Goal: Task Accomplishment & Management: Manage account settings

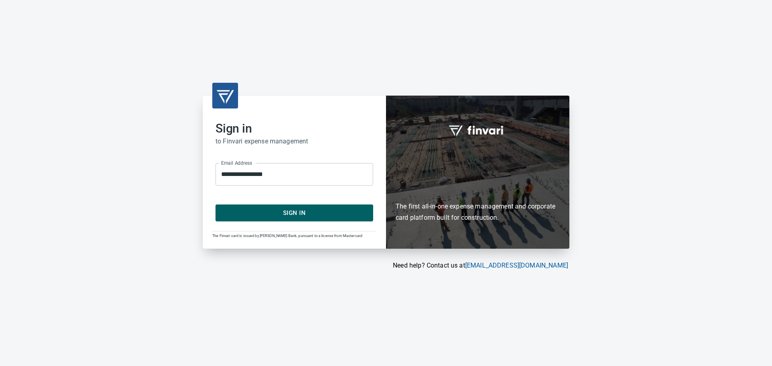
click at [307, 216] on span "Sign In" at bounding box center [294, 213] width 140 height 10
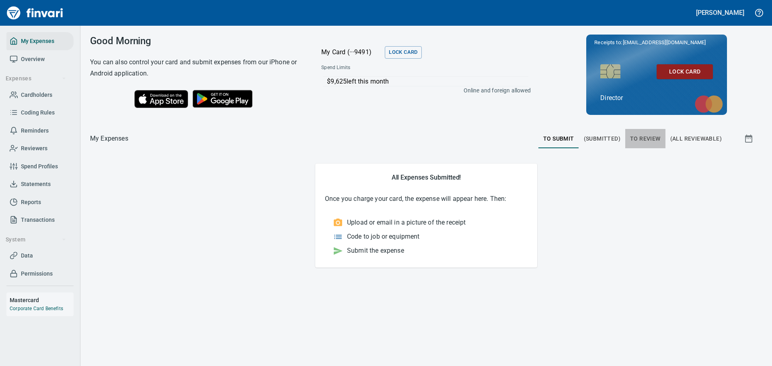
click at [641, 135] on span "To Review" at bounding box center [645, 139] width 31 height 10
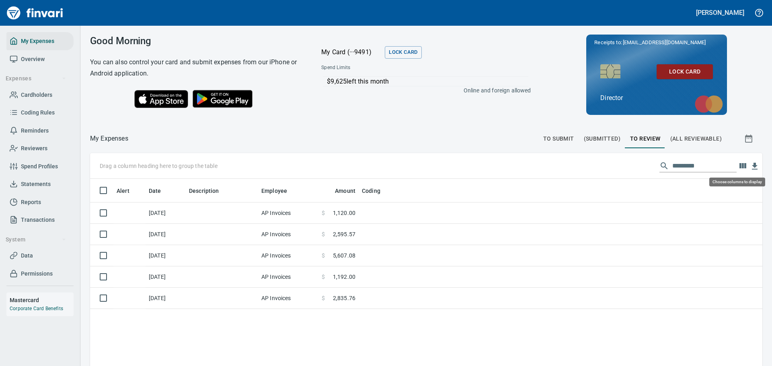
scroll to position [272, 660]
click at [739, 167] on icon "button" at bounding box center [742, 165] width 7 height 5
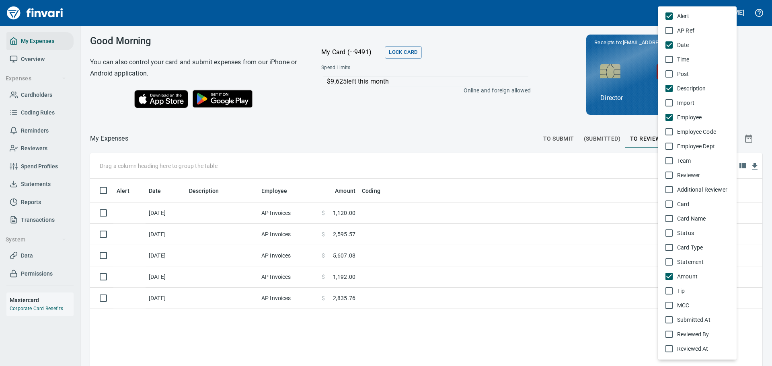
scroll to position [0, 0]
click at [690, 174] on span "Reviewer" at bounding box center [703, 176] width 53 height 8
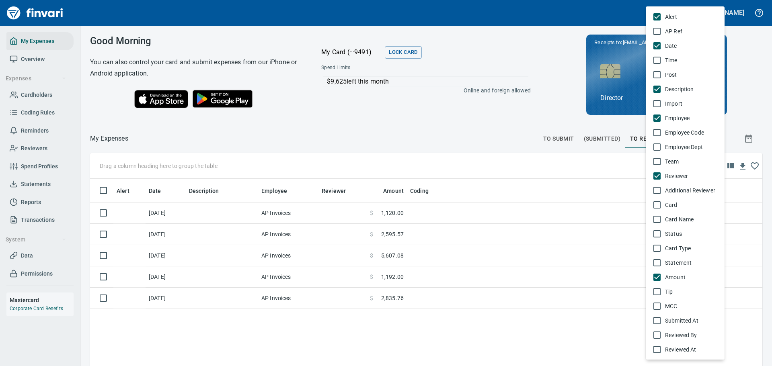
scroll to position [272, 660]
click at [682, 189] on span "Additional Reviewer" at bounding box center [691, 191] width 53 height 8
click at [389, 214] on div at bounding box center [386, 183] width 772 height 366
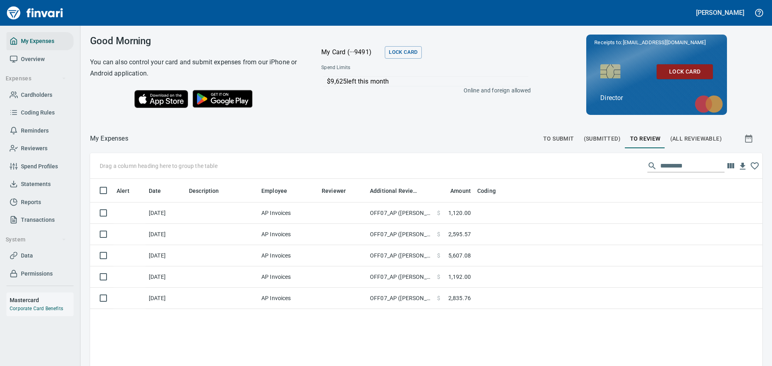
drag, startPoint x: 415, startPoint y: 191, endPoint x: 434, endPoint y: 187, distance: 19.3
click at [434, 187] on body "[PERSON_NAME] My Expenses Overview Expenses Cardholders Coding Rules Reminders …" at bounding box center [386, 183] width 772 height 366
drag, startPoint x: 366, startPoint y: 190, endPoint x: 376, endPoint y: 193, distance: 11.1
click at [376, 193] on body "[PERSON_NAME] My Expenses Overview Expenses Cardholders Coding Rules Reminders …" at bounding box center [386, 183] width 772 height 366
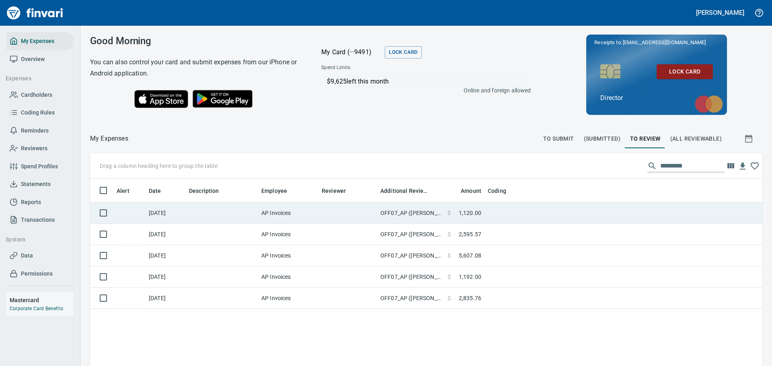
click at [342, 214] on td at bounding box center [347, 213] width 59 height 21
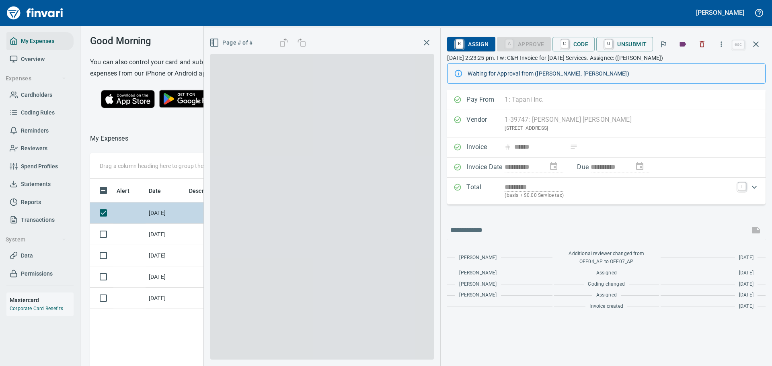
scroll to position [266, 453]
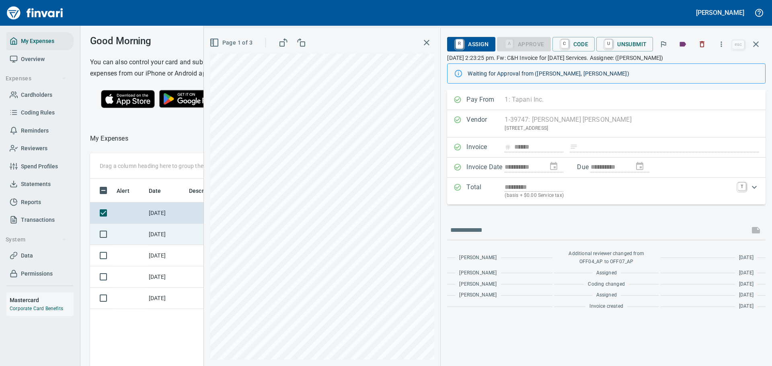
click at [160, 240] on td "[DATE]" at bounding box center [166, 234] width 40 height 21
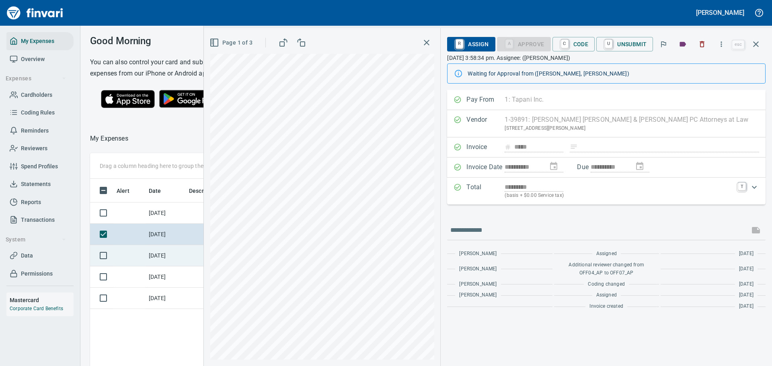
click at [153, 267] on td "[DATE]" at bounding box center [166, 255] width 40 height 21
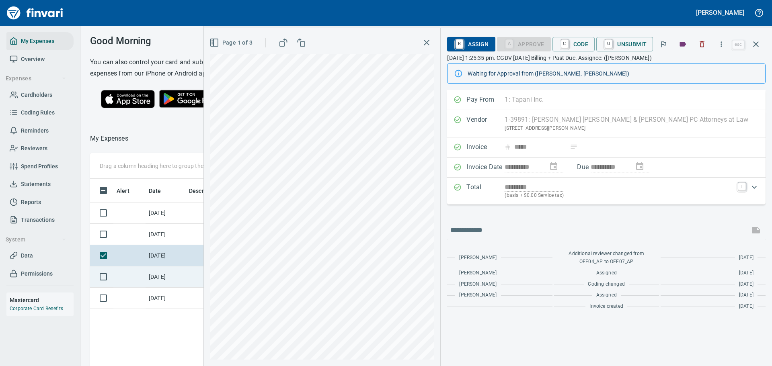
click at [159, 288] on td "[DATE]" at bounding box center [166, 277] width 40 height 21
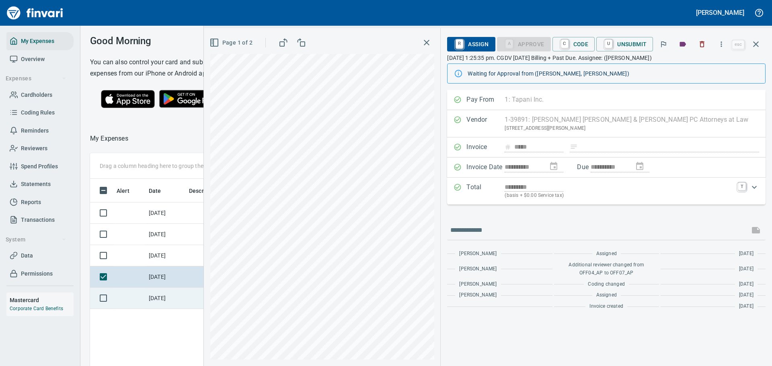
click at [154, 306] on td "[DATE]" at bounding box center [166, 298] width 40 height 21
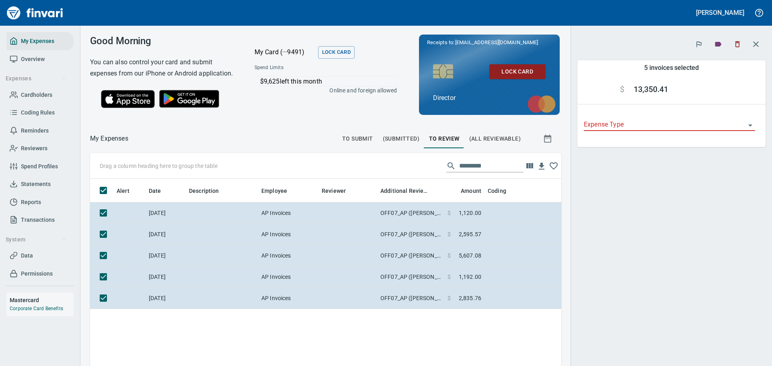
click at [751, 123] on icon "Open" at bounding box center [751, 126] width 10 height 10
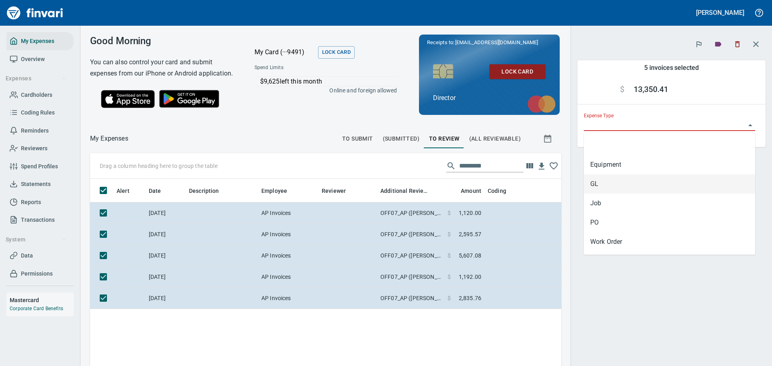
click at [618, 181] on li "GL" at bounding box center [669, 184] width 171 height 19
type input "**"
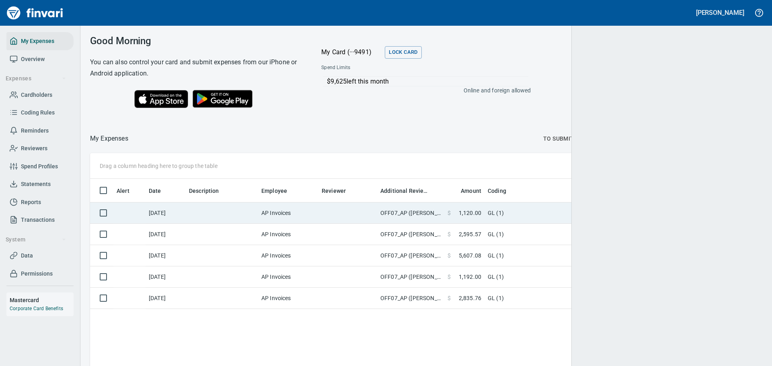
scroll to position [272, 659]
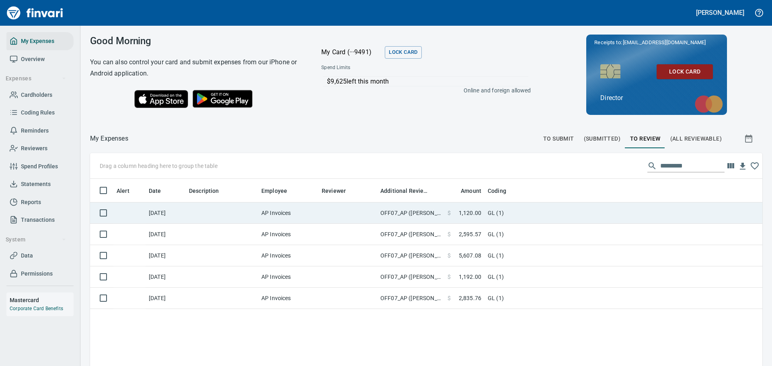
click at [162, 212] on td "[DATE]" at bounding box center [166, 213] width 40 height 21
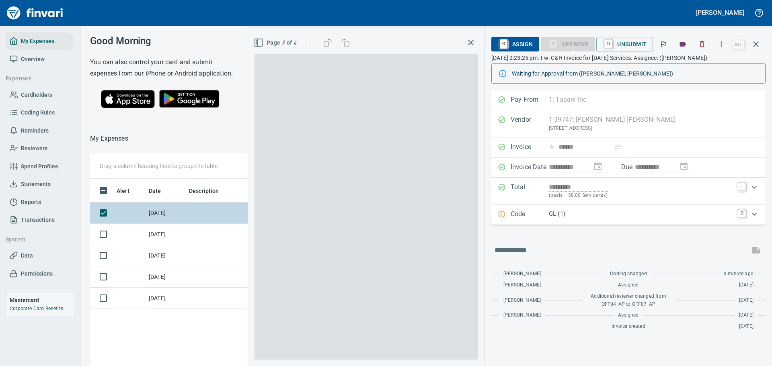
scroll to position [266, 459]
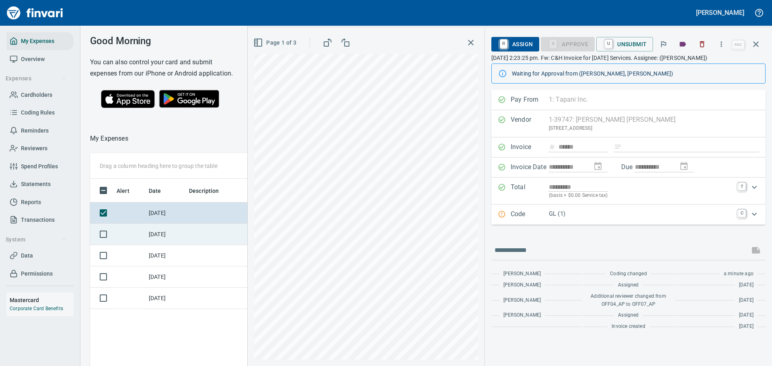
click at [166, 242] on td "[DATE]" at bounding box center [166, 234] width 40 height 21
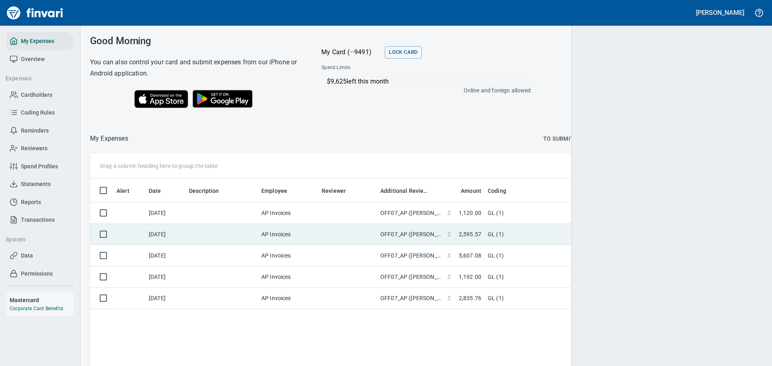
scroll to position [272, 660]
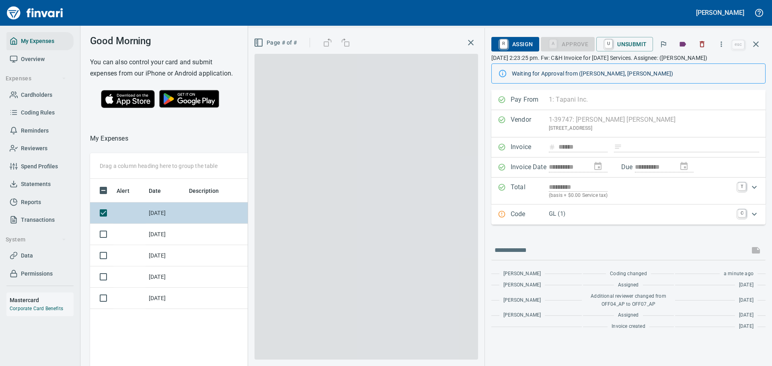
scroll to position [266, 459]
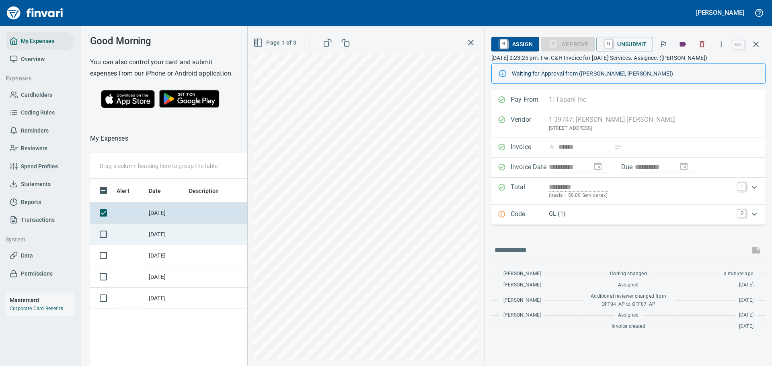
click at [156, 245] on td "[DATE]" at bounding box center [166, 234] width 40 height 21
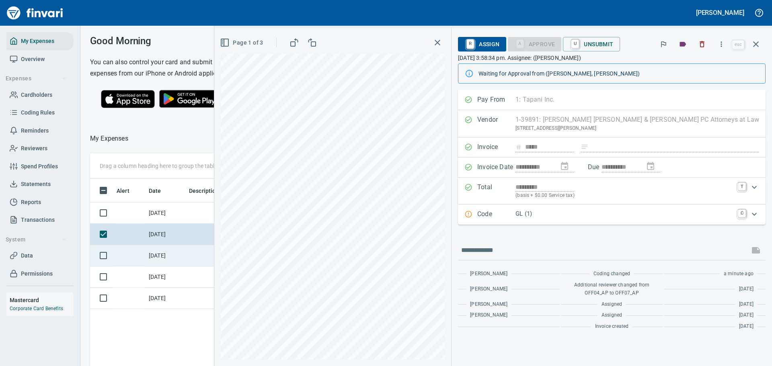
click at [154, 267] on td "[DATE]" at bounding box center [166, 255] width 40 height 21
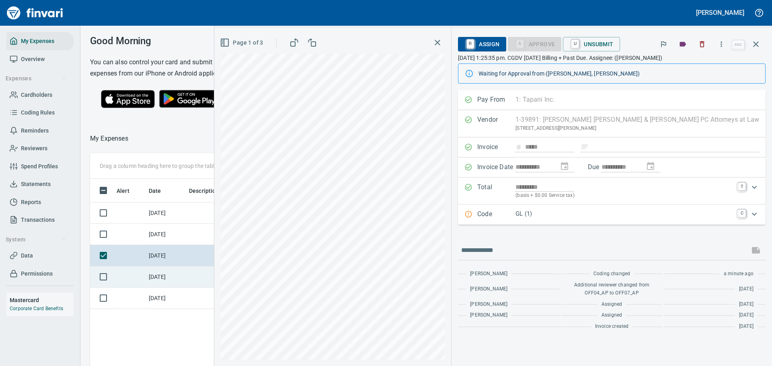
click at [154, 286] on td "[DATE]" at bounding box center [166, 277] width 40 height 21
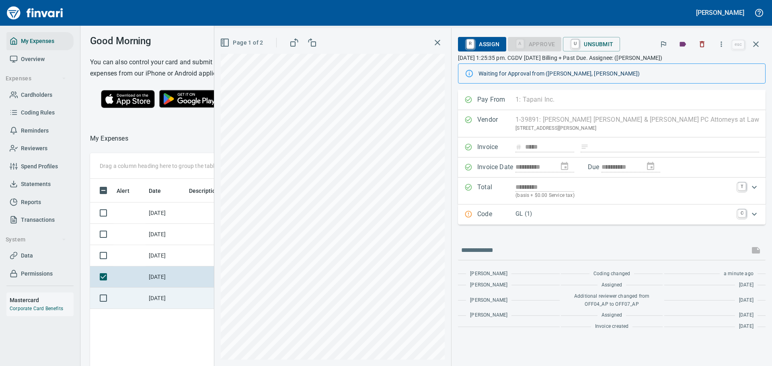
click at [149, 309] on td "[DATE]" at bounding box center [166, 298] width 40 height 21
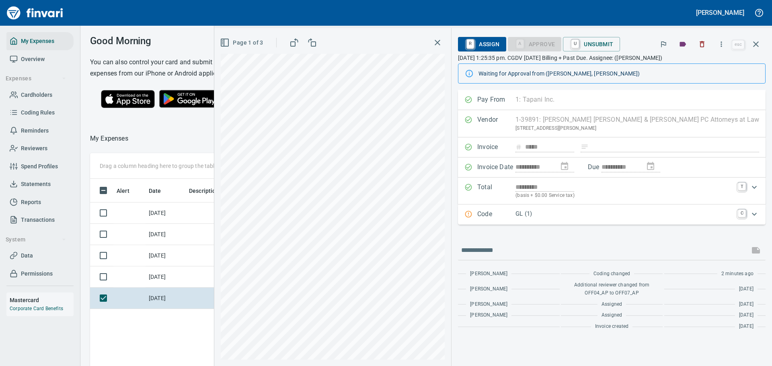
scroll to position [266, 459]
click at [37, 40] on span "My Expenses" at bounding box center [37, 41] width 33 height 10
